Goal: Task Accomplishment & Management: Manage account settings

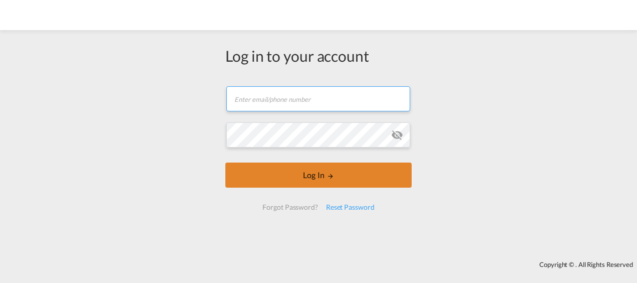
type input "[DOMAIN_NAME][EMAIL_ADDRESS][DOMAIN_NAME]"
click at [280, 178] on button "Log In" at bounding box center [318, 174] width 186 height 25
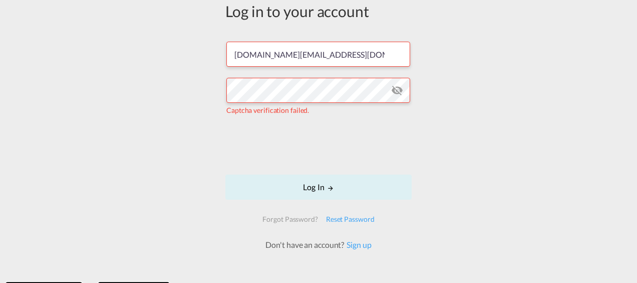
scroll to position [50, 0]
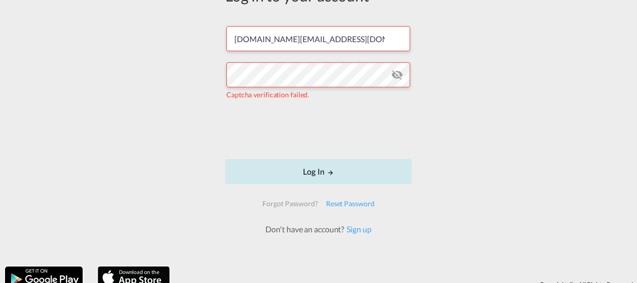
click at [284, 178] on button "Log In" at bounding box center [318, 171] width 186 height 25
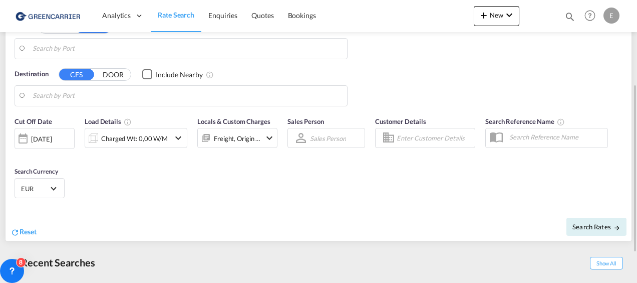
scroll to position [91, 0]
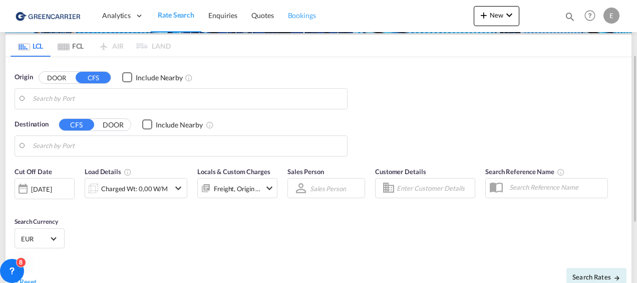
click at [301, 18] on span "Bookings" at bounding box center [302, 15] width 28 height 9
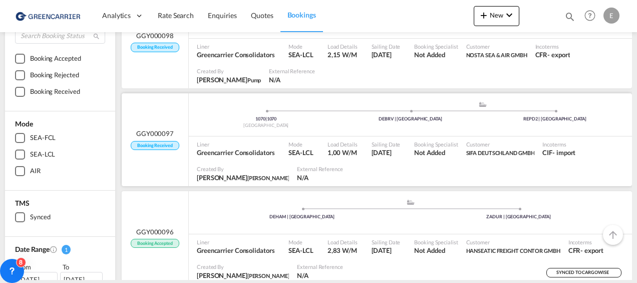
scroll to position [100, 0]
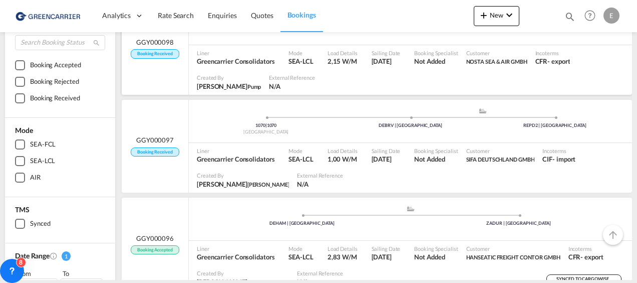
click at [166, 59] on div "GGY000098 Booking Received" at bounding box center [155, 48] width 67 height 93
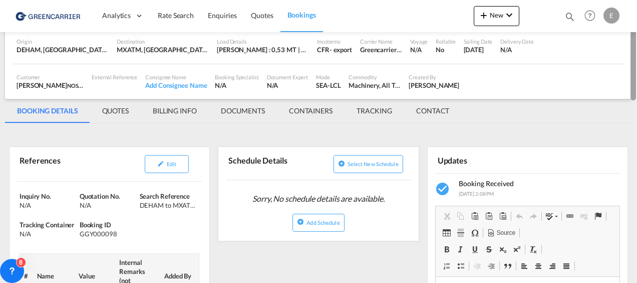
scroll to position [55, 0]
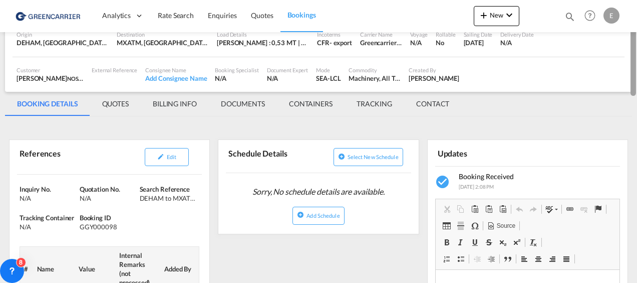
drag, startPoint x: 635, startPoint y: 102, endPoint x: 597, endPoint y: 76, distance: 46.4
click at [597, 76] on md-content "Analytics Dashboard Rate Search Enquiries Quotes Bookings New Quote Bookings" at bounding box center [318, 141] width 637 height 283
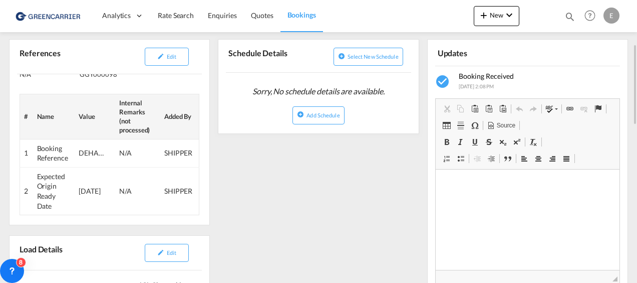
scroll to position [155, 0]
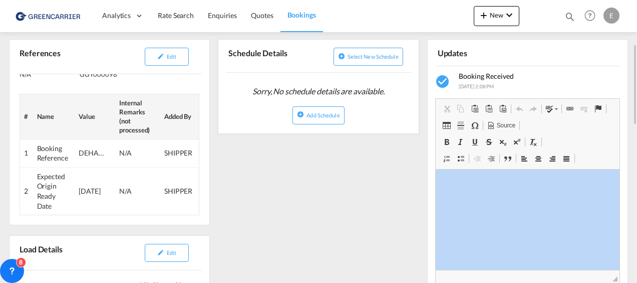
drag, startPoint x: 637, startPoint y: 103, endPoint x: 633, endPoint y: 228, distance: 124.8
click at [633, 228] on md-content "Analytics Dashboard Rate Search Enquiries Quotes Bookings New Quote Bookings" at bounding box center [318, 141] width 637 height 283
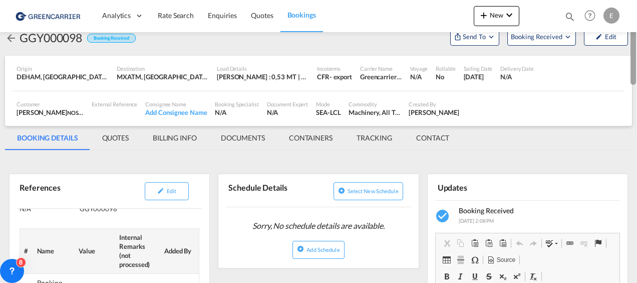
scroll to position [20, 0]
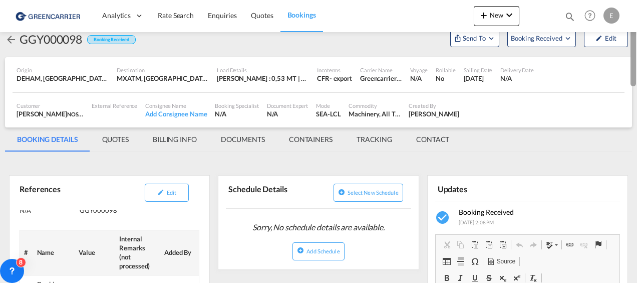
drag, startPoint x: 635, startPoint y: 100, endPoint x: 615, endPoint y: 63, distance: 42.8
click at [615, 63] on md-content "Analytics Dashboard Rate Search Enquiries Quotes Bookings New Quote Bookings" at bounding box center [318, 141] width 637 height 283
click at [121, 131] on md-tab-item "QUOTES" at bounding box center [115, 139] width 51 height 24
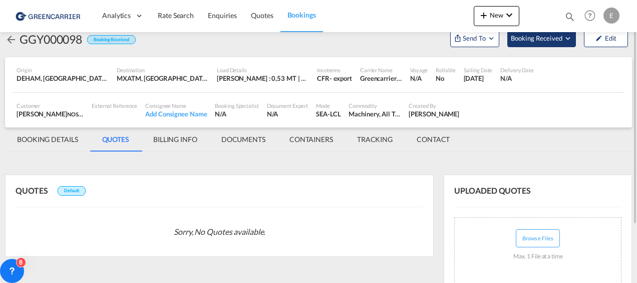
click at [546, 44] on button "Booking Received" at bounding box center [542, 38] width 69 height 18
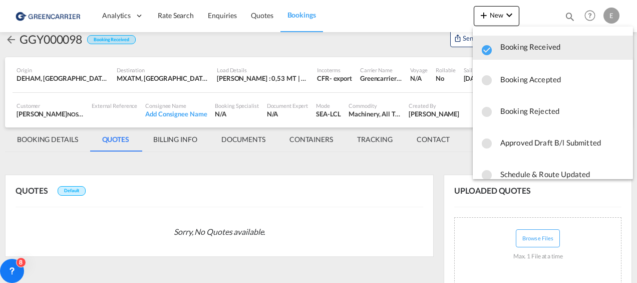
click at [515, 82] on span "Booking Accepted" at bounding box center [563, 79] width 125 height 18
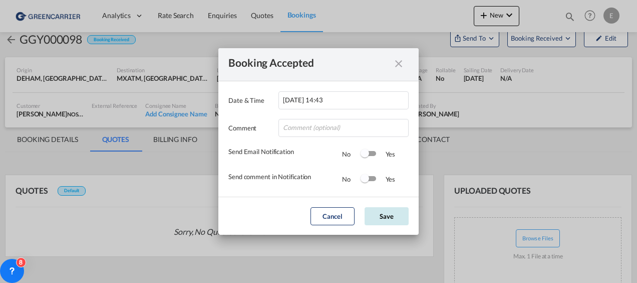
click at [379, 216] on button "Save" at bounding box center [387, 216] width 44 height 18
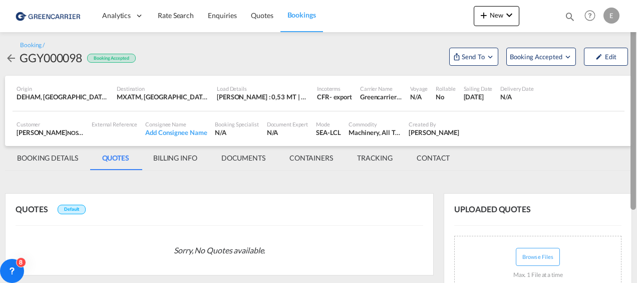
scroll to position [0, 0]
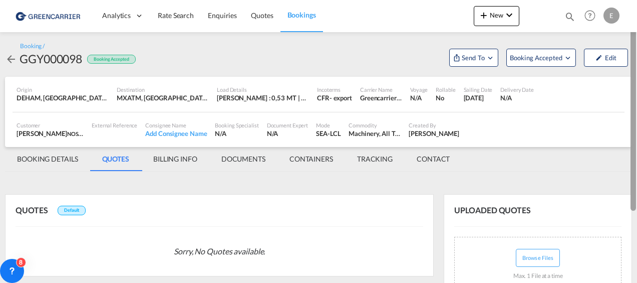
drag, startPoint x: 633, startPoint y: 75, endPoint x: 632, endPoint y: 38, distance: 37.1
click at [633, 38] on div at bounding box center [634, 107] width 6 height 207
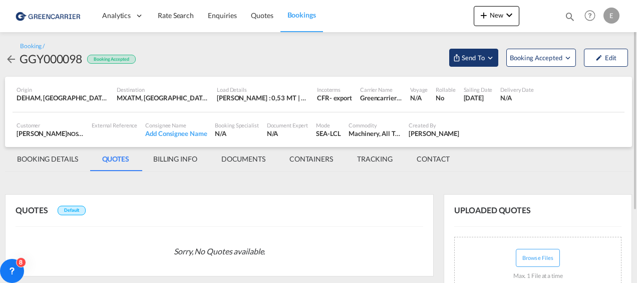
click at [459, 59] on md-icon "Open demo menu" at bounding box center [457, 58] width 8 height 8
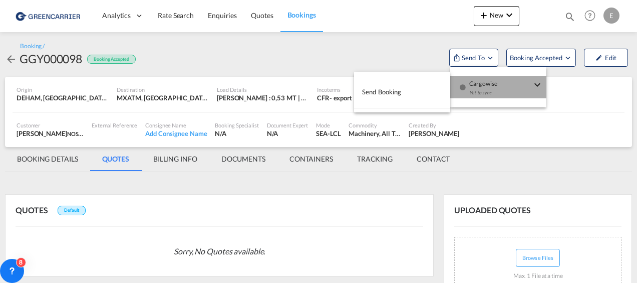
click at [472, 85] on div "Yet to sync" at bounding box center [500, 95] width 62 height 21
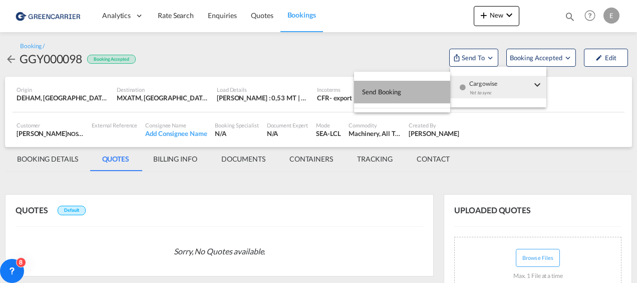
click at [410, 92] on button "Send Booking" at bounding box center [402, 92] width 96 height 23
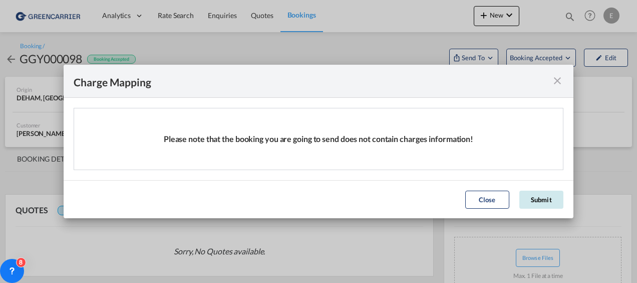
click at [545, 202] on button "Submit" at bounding box center [542, 199] width 44 height 18
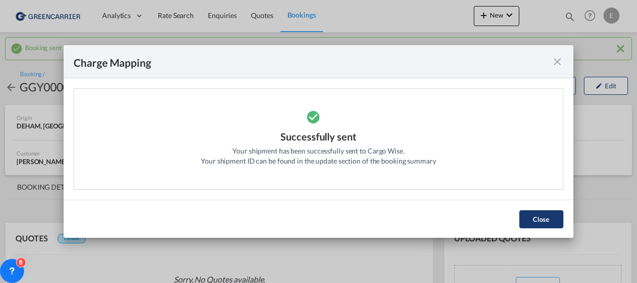
click at [546, 222] on button "Close" at bounding box center [542, 219] width 44 height 18
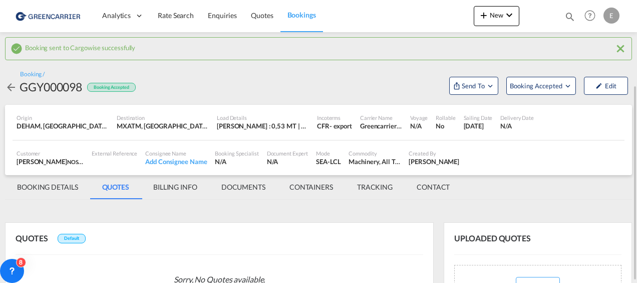
scroll to position [50, 0]
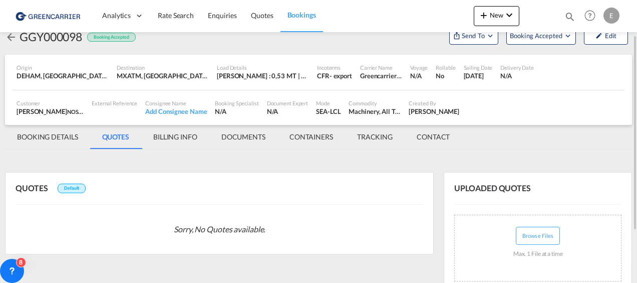
click at [15, 38] on md-icon "icon-arrow-left" at bounding box center [11, 37] width 12 height 12
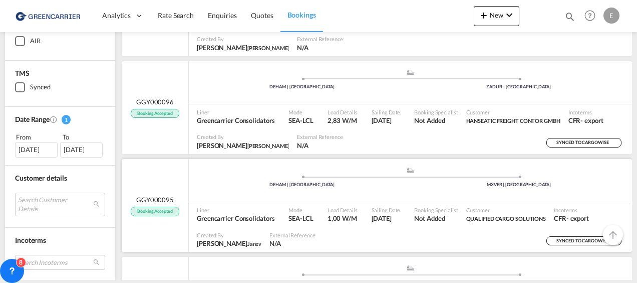
scroll to position [251, 0]
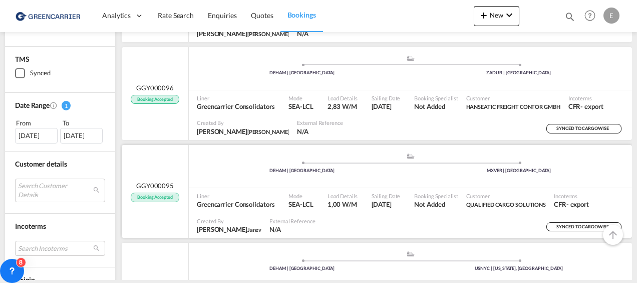
click at [171, 182] on span "GGY000095" at bounding box center [155, 185] width 38 height 9
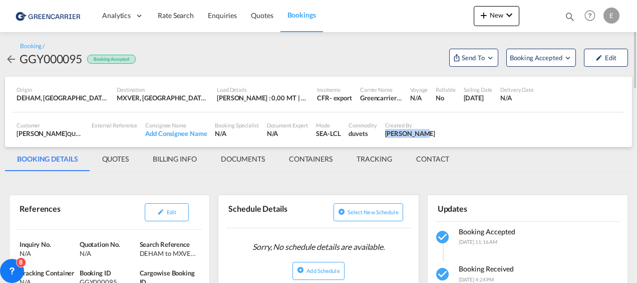
drag, startPoint x: 413, startPoint y: 133, endPoint x: 383, endPoint y: 133, distance: 30.6
click at [383, 133] on div "Created By [PERSON_NAME]" at bounding box center [410, 129] width 59 height 25
copy div "[PERSON_NAME]"
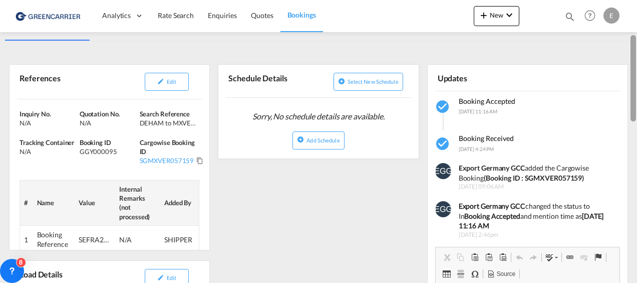
scroll to position [125, 0]
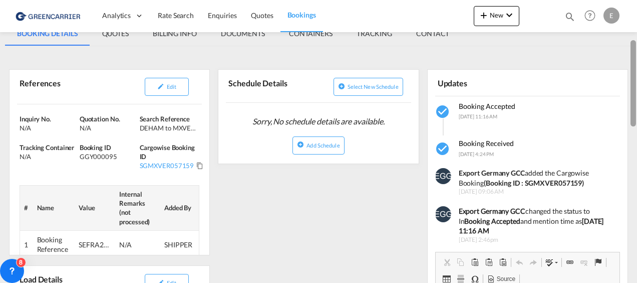
drag, startPoint x: 633, startPoint y: 148, endPoint x: 629, endPoint y: 79, distance: 69.3
click at [629, 79] on md-content "Analytics Dashboard Rate Search Enquiries Quotes Bookings New Quote Bookings" at bounding box center [318, 141] width 637 height 283
